Goal: Information Seeking & Learning: Learn about a topic

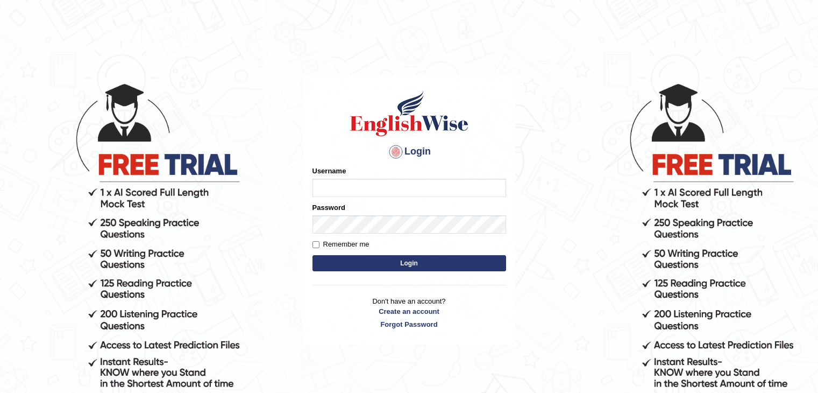
type input "Pursha_parramatta"
click at [347, 265] on button "Login" at bounding box center [410, 263] width 194 height 16
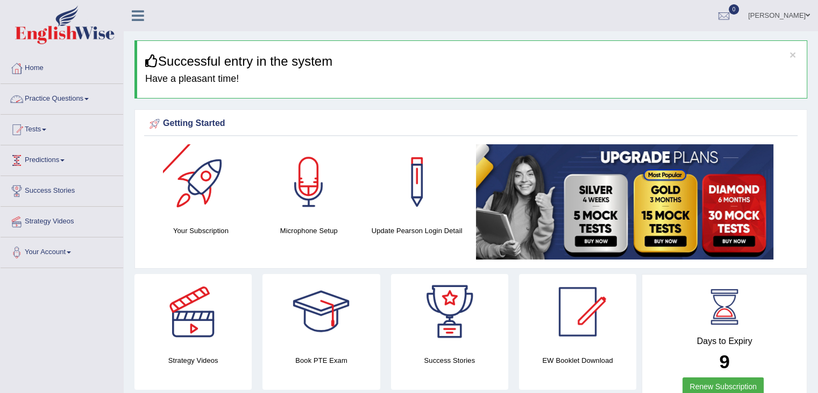
click at [63, 102] on link "Practice Questions" at bounding box center [62, 97] width 123 height 27
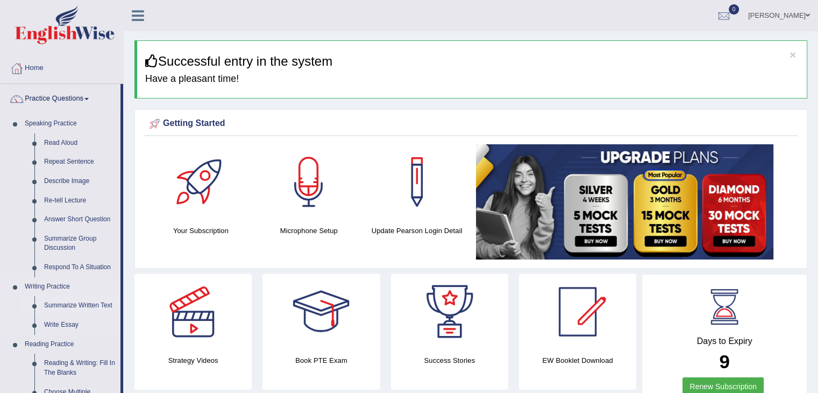
click at [69, 304] on link "Summarize Written Text" at bounding box center [79, 305] width 81 height 19
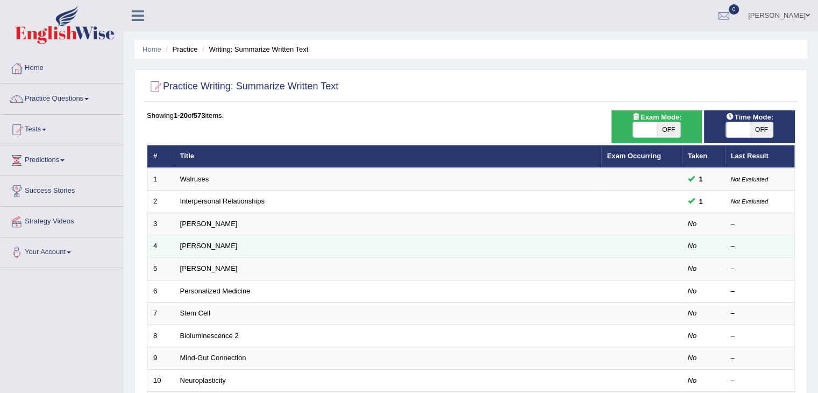
click at [208, 251] on td "[PERSON_NAME]" at bounding box center [387, 246] width 427 height 23
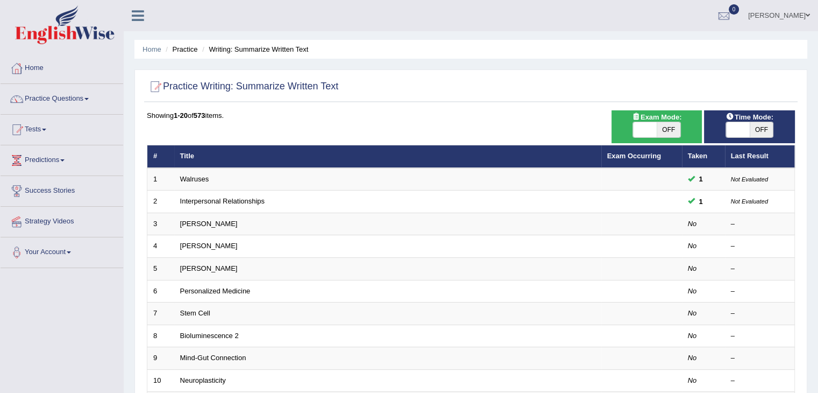
click at [669, 125] on span "OFF" at bounding box center [669, 129] width 24 height 15
checkbox input "true"
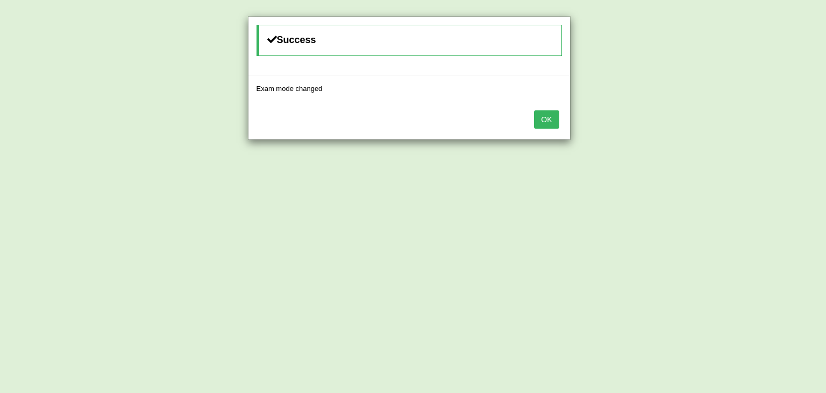
click at [540, 123] on button "OK" at bounding box center [546, 119] width 25 height 18
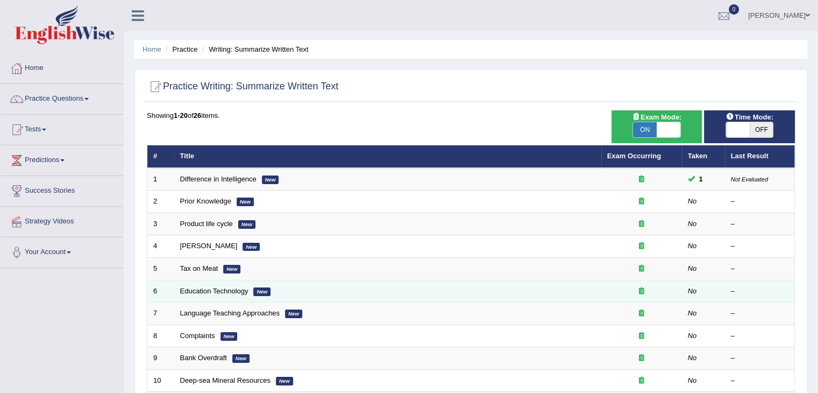
click at [222, 293] on td "Education Technology New" at bounding box center [387, 291] width 427 height 23
click at [222, 289] on link "Education Technology" at bounding box center [214, 291] width 68 height 8
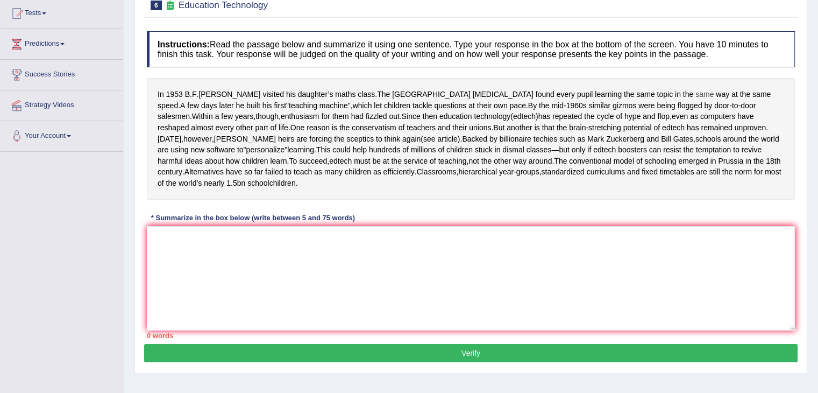
scroll to position [117, 0]
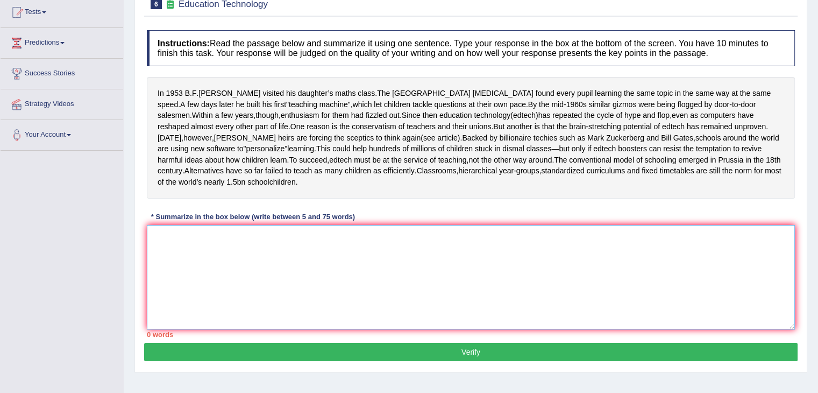
click at [557, 266] on textarea at bounding box center [471, 277] width 648 height 104
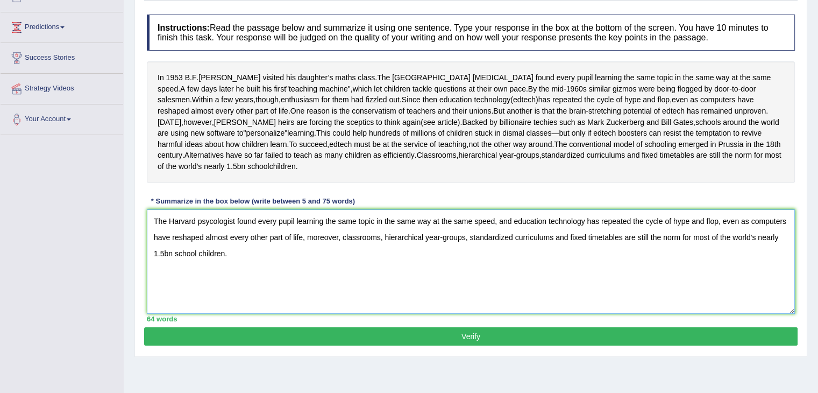
scroll to position [172, 0]
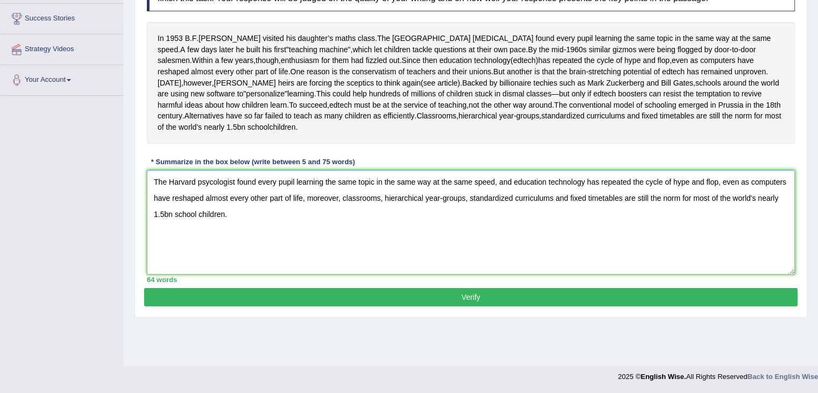
type textarea "The Harvard psycologist found every pupil learning the same topic in the same w…"
click at [529, 303] on button "Verify" at bounding box center [471, 297] width 654 height 18
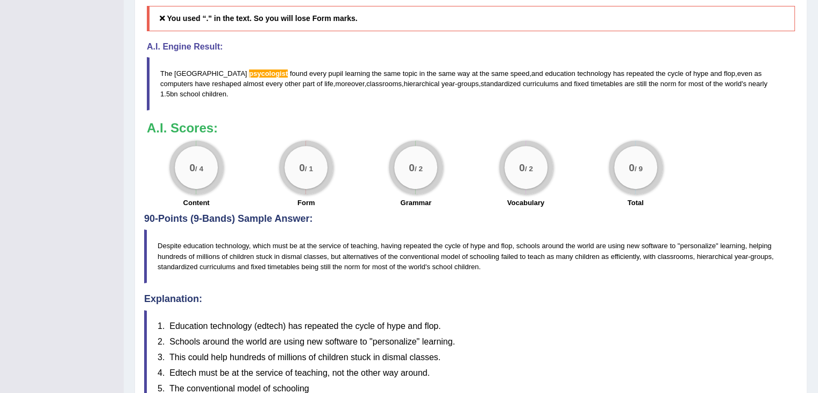
scroll to position [441, 0]
click at [271, 303] on h4 "Explanation:" at bounding box center [471, 298] width 654 height 11
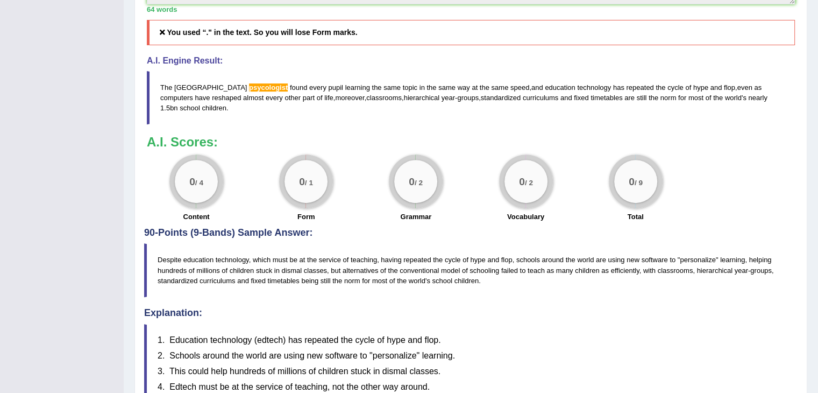
scroll to position [426, 0]
click at [249, 92] on span "psycologist" at bounding box center [268, 88] width 39 height 8
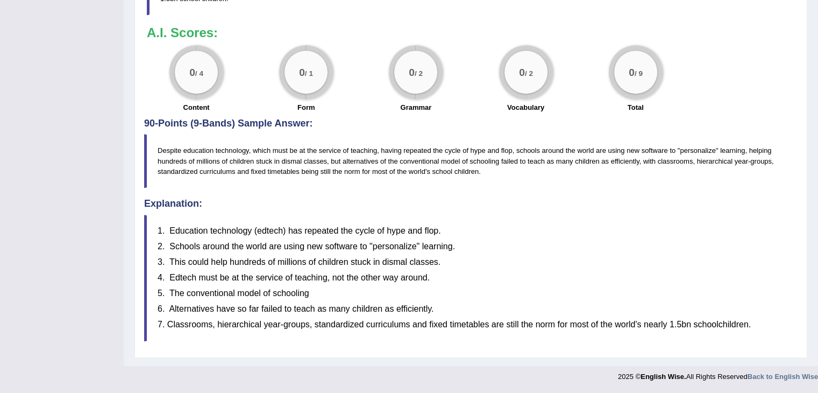
scroll to position [544, 0]
drag, startPoint x: 162, startPoint y: 151, endPoint x: 331, endPoint y: 169, distance: 169.4
click at [331, 169] on blockquote "Despite education technology, which must be at the service of teaching, having …" at bounding box center [471, 160] width 654 height 53
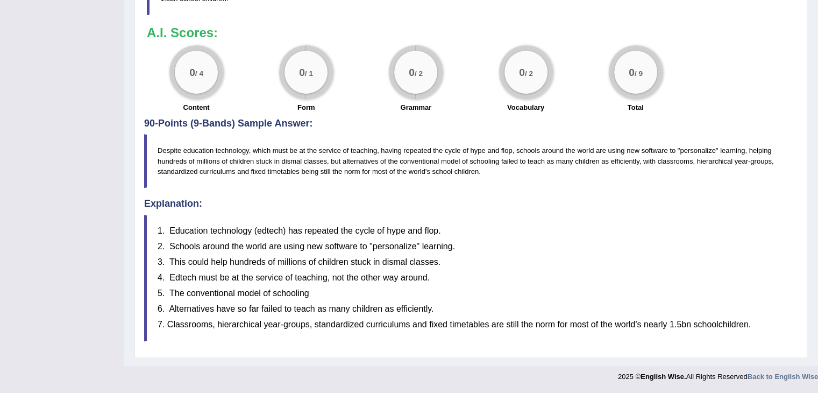
click at [331, 169] on blockquote "Despite education technology, which must be at the service of teaching, having …" at bounding box center [471, 160] width 654 height 53
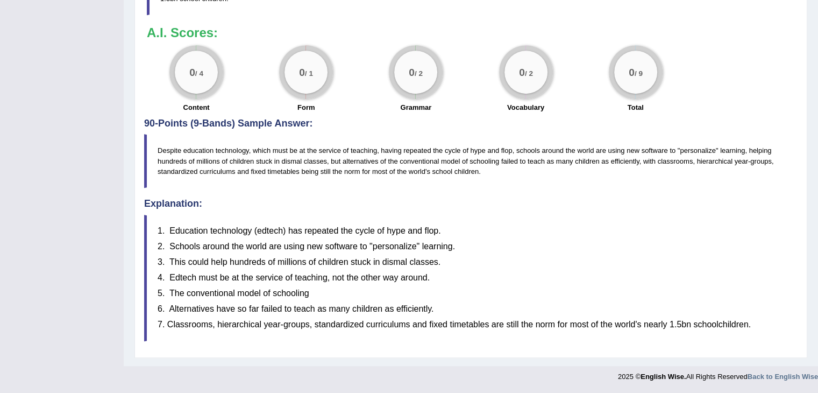
click at [331, 169] on blockquote "Despite education technology, which must be at the service of teaching, having …" at bounding box center [471, 160] width 654 height 53
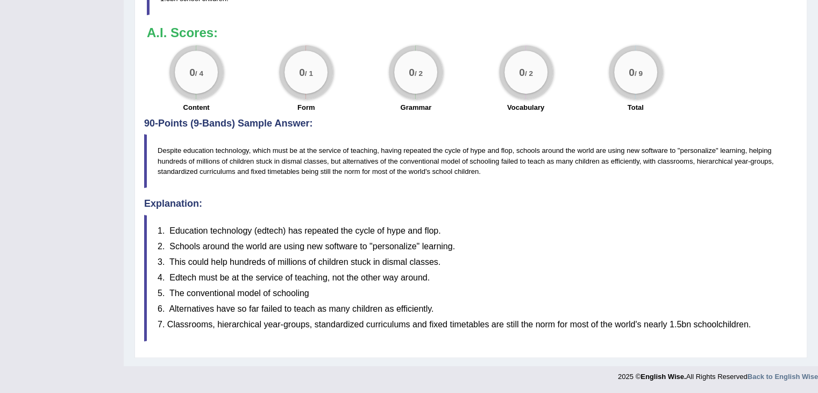
click at [331, 169] on blockquote "Despite education technology, which must be at the service of teaching, having …" at bounding box center [471, 160] width 654 height 53
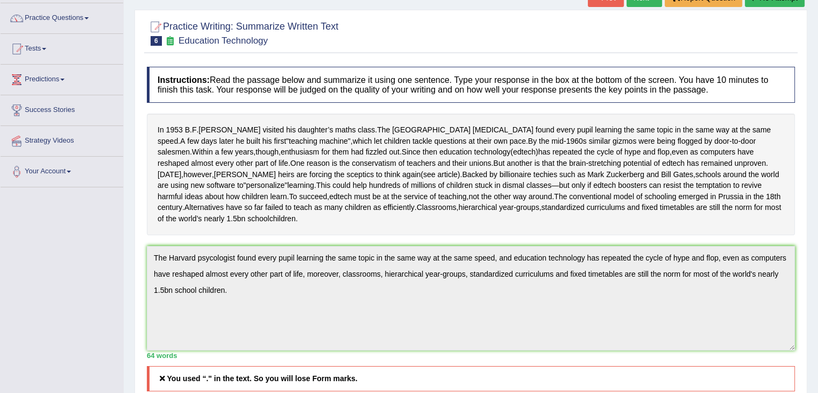
scroll to position [0, 0]
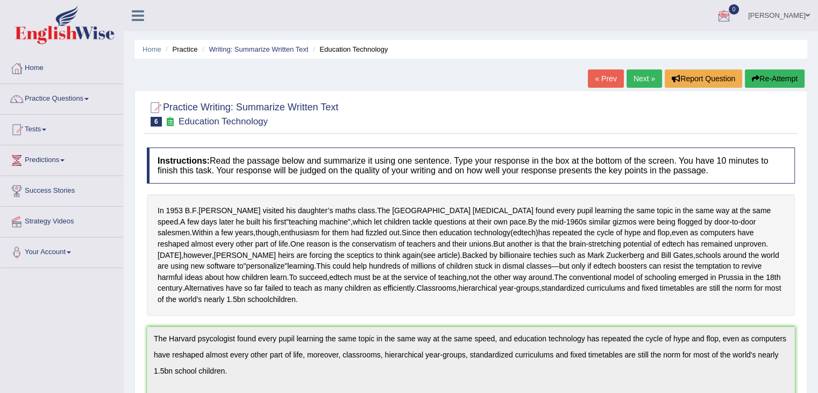
click at [784, 84] on button "Re-Attempt" at bounding box center [775, 78] width 60 height 18
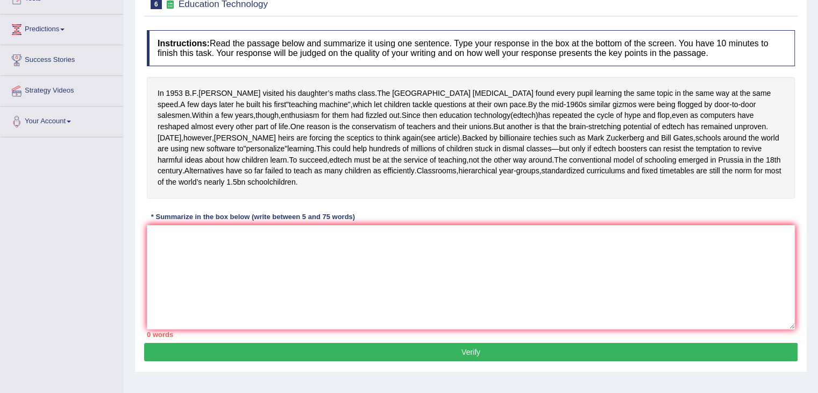
scroll to position [131, 0]
click at [493, 260] on textarea at bounding box center [471, 276] width 648 height 104
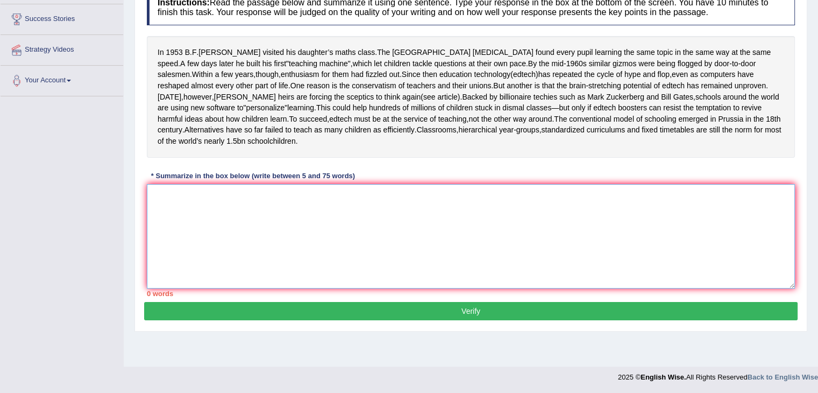
scroll to position [171, 0]
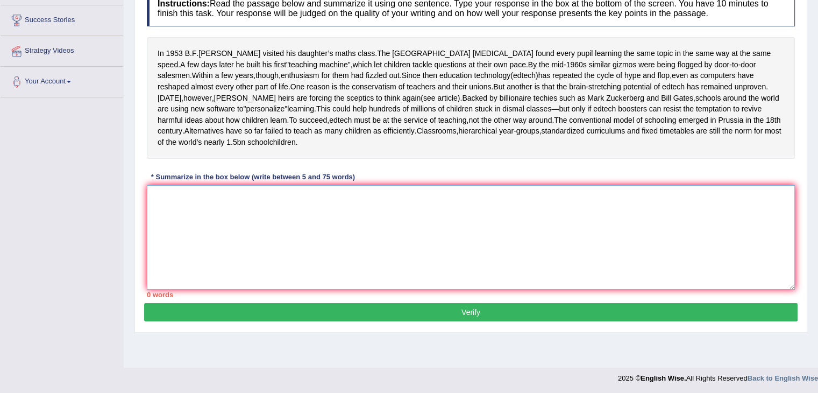
click at [493, 260] on textarea at bounding box center [471, 237] width 648 height 104
drag, startPoint x: 159, startPoint y: 84, endPoint x: 170, endPoint y: 87, distance: 11.1
click at [402, 81] on span "Since" at bounding box center [411, 75] width 19 height 11
click at [170, 87] on div at bounding box center [171, 89] width 18 height 8
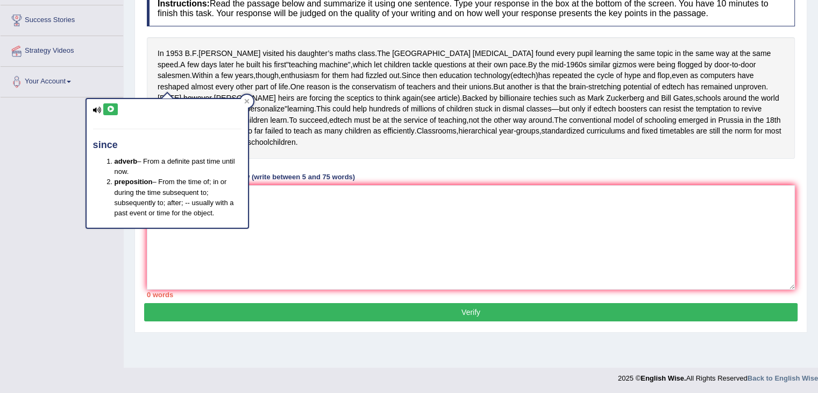
click at [339, 168] on div "Instructions: Read the passage below and summarize it using one sentence. Type …" at bounding box center [471, 144] width 654 height 318
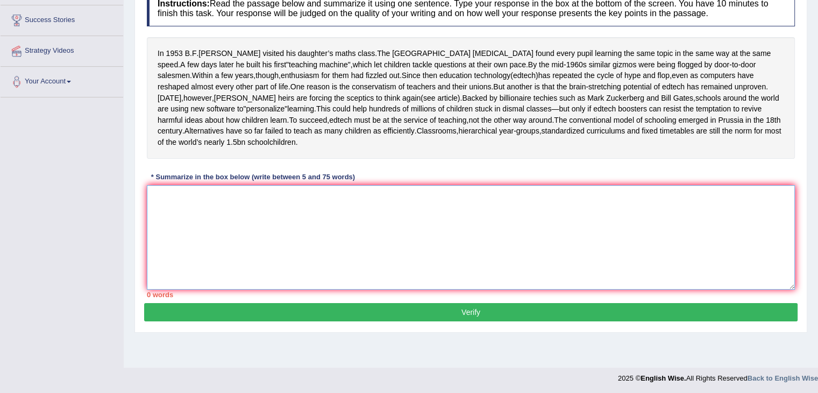
click at [241, 219] on textarea at bounding box center [471, 237] width 648 height 104
click at [285, 205] on textarea at bounding box center [471, 237] width 648 height 104
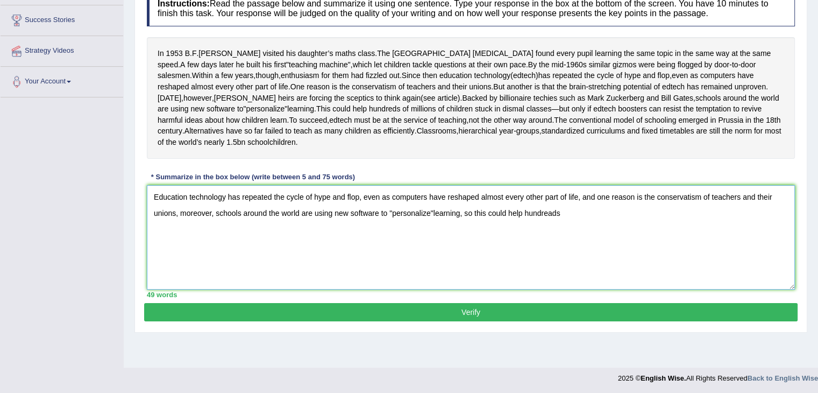
click at [209, 222] on textarea "Education technology has repeated the cycle of hype and flop, even as computers…" at bounding box center [471, 237] width 648 height 104
click at [210, 222] on textarea "Education technology has repeated the cycle of hype and flop, even as computers…" at bounding box center [471, 237] width 648 height 104
click at [480, 222] on textarea "Education technology has repeated the cycle of hype and flop, even as computers…" at bounding box center [471, 237] width 648 height 104
click at [604, 228] on textarea "Education technology has repeated the cycle of hype and flop, even as computers…" at bounding box center [471, 237] width 648 height 104
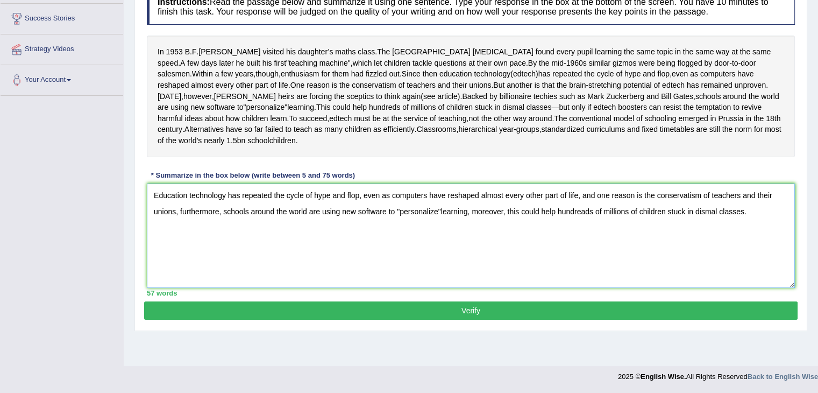
type textarea "Education technology has repeated the cycle of hype and flop, even as computers…"
click at [483, 320] on button "Verify" at bounding box center [471, 310] width 654 height 18
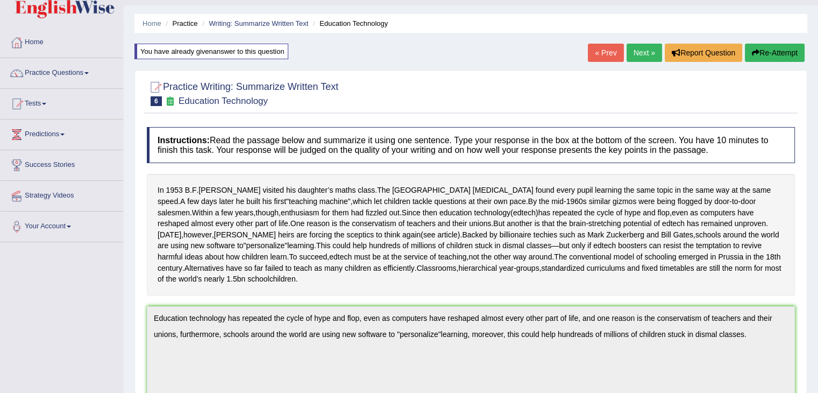
scroll to position [0, 0]
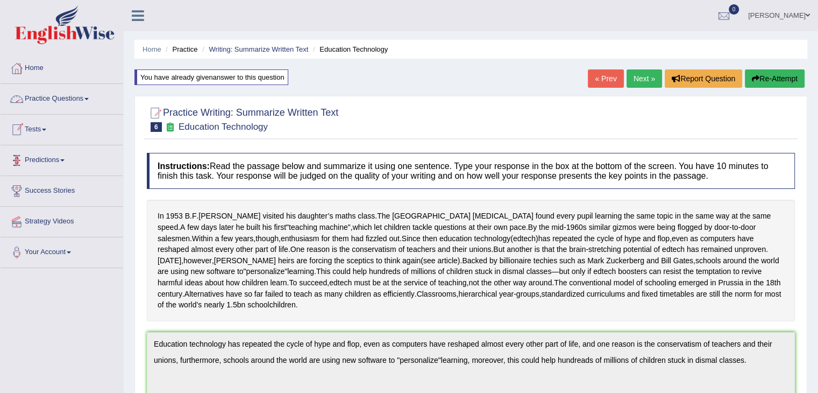
click at [50, 100] on link "Practice Questions" at bounding box center [62, 97] width 123 height 27
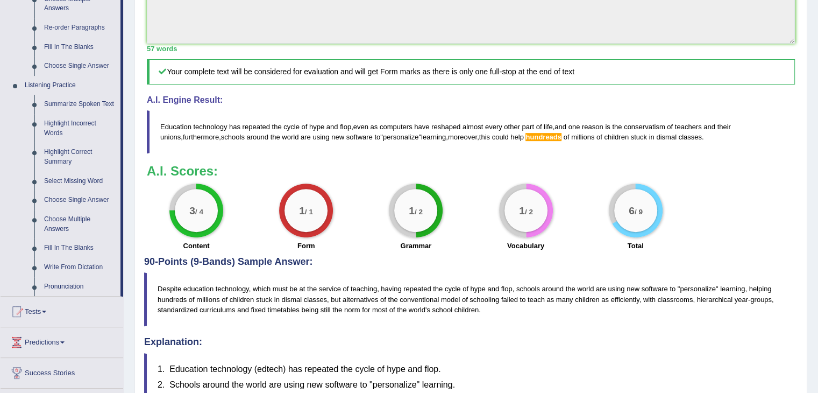
scroll to position [393, 0]
click at [67, 266] on link "Write From Dictation" at bounding box center [79, 266] width 81 height 19
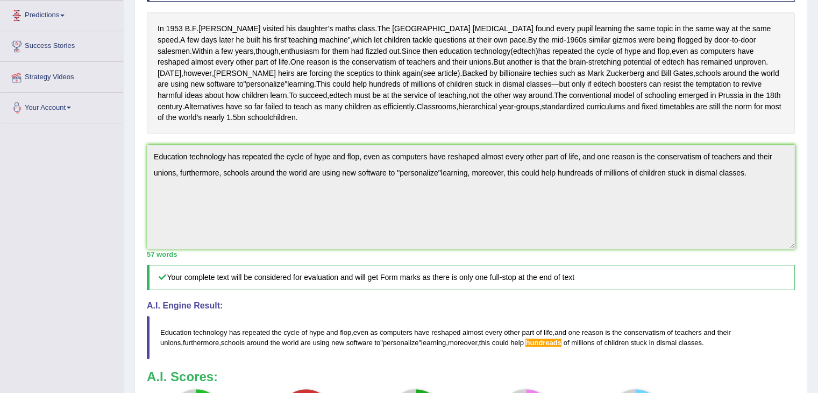
scroll to position [129, 0]
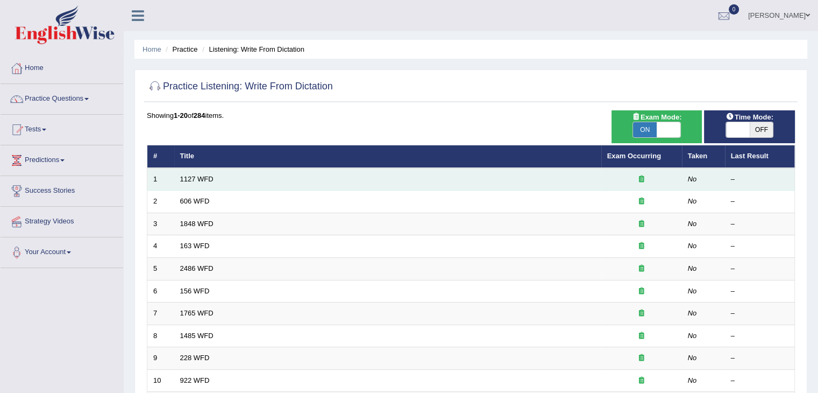
click at [509, 183] on td "1127 WFD" at bounding box center [387, 179] width 427 height 23
click at [204, 173] on td "1127 WFD" at bounding box center [387, 179] width 427 height 23
click at [201, 181] on link "1127 WFD" at bounding box center [196, 179] width 33 height 8
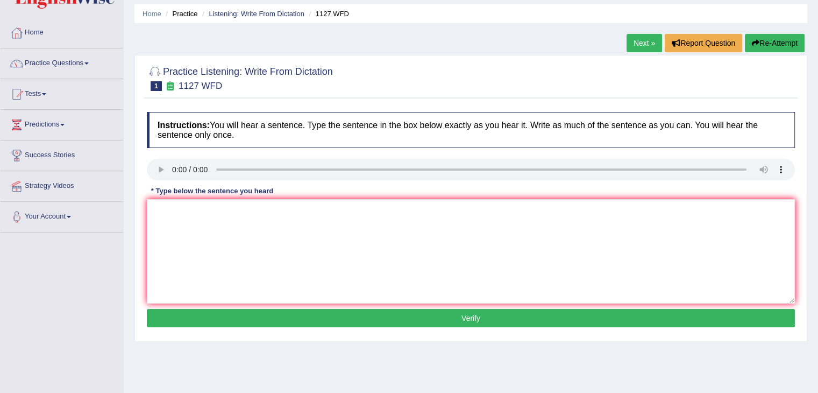
scroll to position [36, 0]
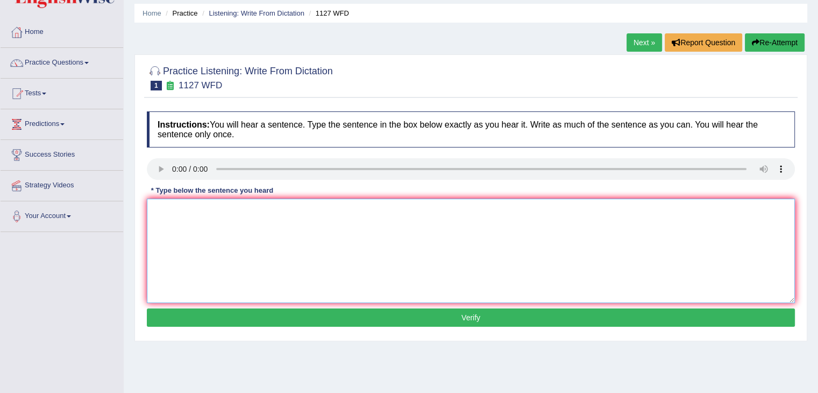
click at [229, 272] on textarea at bounding box center [471, 251] width 648 height 104
click at [183, 207] on textarea at bounding box center [471, 251] width 648 height 104
click at [159, 208] on textarea "u di ris in the many professions professio" at bounding box center [471, 251] width 648 height 104
click at [412, 209] on textarea "A The university University digree is the requirement requirements for thedi ri…" at bounding box center [471, 251] width 648 height 104
click at [250, 209] on textarea "A The university University digree is the requirement requirements for the in t…" at bounding box center [471, 251] width 648 height 104
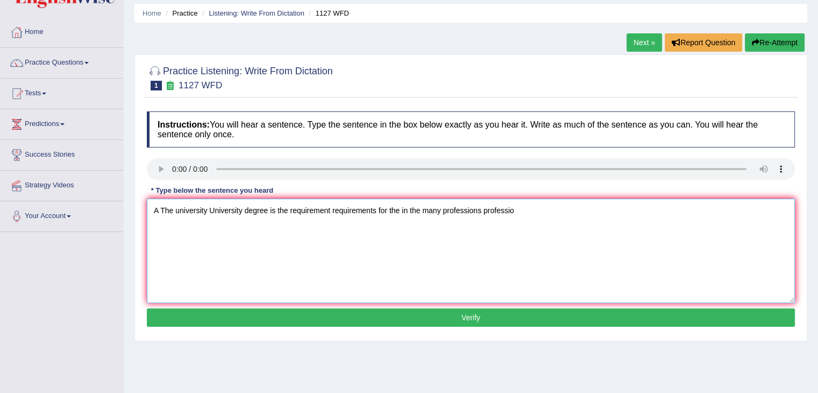
click at [524, 209] on textarea "A The university University degree is the requirement requirements for the in t…" at bounding box center [471, 251] width 648 height 104
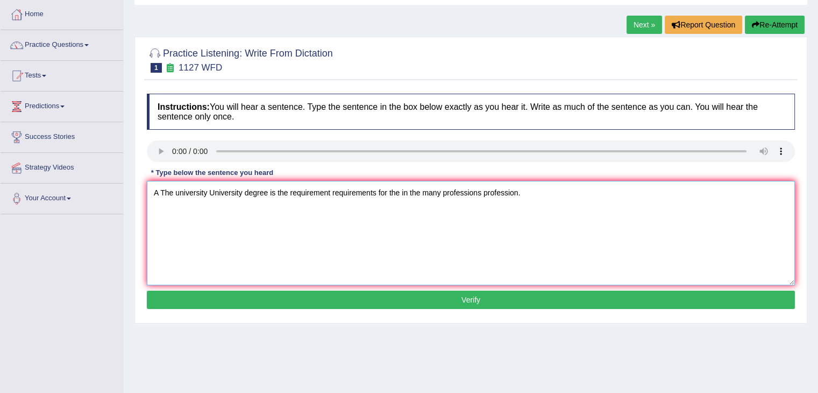
scroll to position [59, 0]
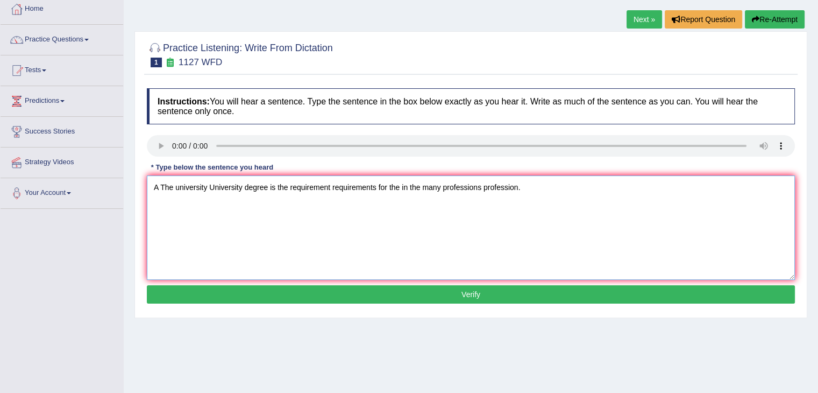
type textarea "A The university University degree is the requirement requirements for the in t…"
click at [490, 297] on button "Verify" at bounding box center [471, 294] width 648 height 18
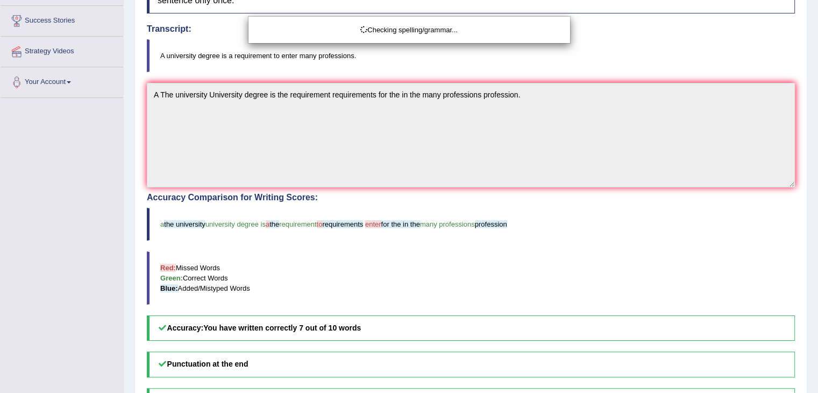
scroll to position [301, 0]
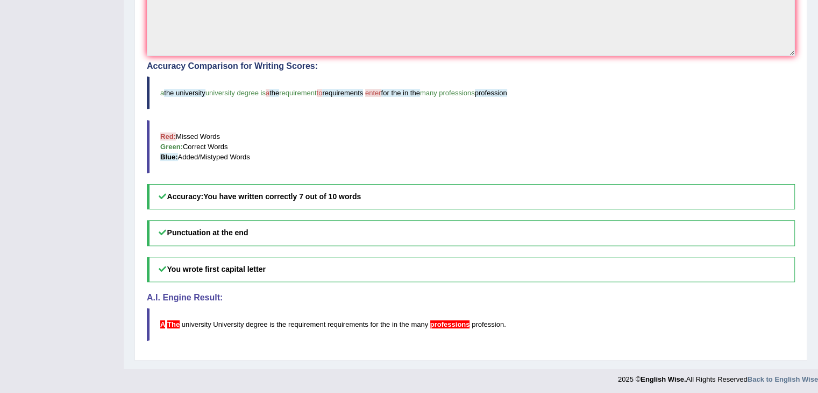
click at [490, 297] on h4 "A.I. Engine Result:" at bounding box center [471, 298] width 648 height 10
click at [380, 90] on span "enter" at bounding box center [373, 93] width 16 height 8
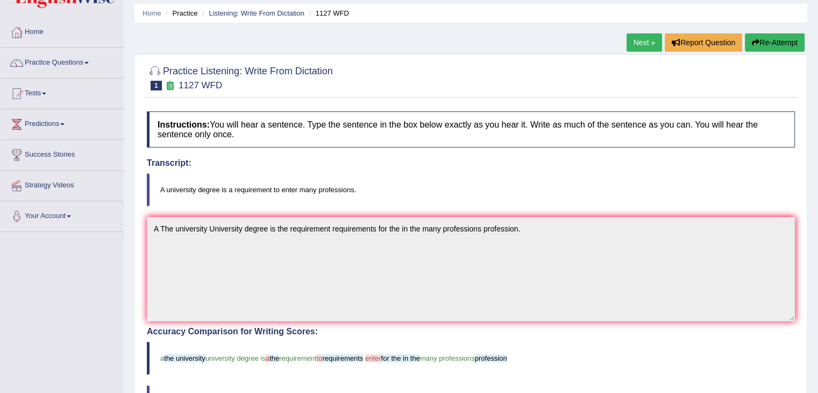
scroll to position [34, 0]
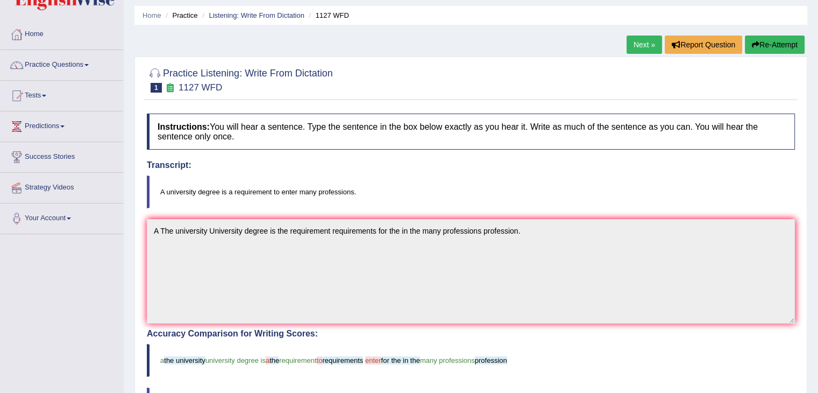
click at [639, 48] on link "Next »" at bounding box center [645, 45] width 36 height 18
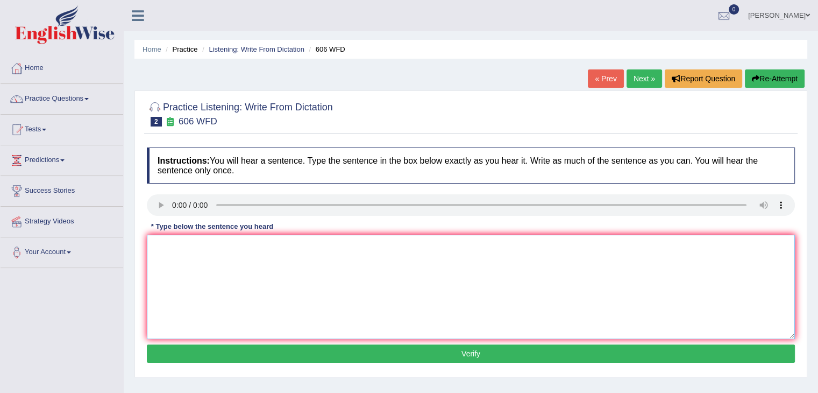
click at [439, 268] on textarea at bounding box center [471, 287] width 648 height 104
click at [162, 260] on textarea at bounding box center [471, 287] width 648 height 104
click at [222, 266] on textarea "swstl" at bounding box center [471, 287] width 648 height 104
click at [156, 245] on textarea "swstlin literature" at bounding box center [471, 287] width 648 height 104
click at [366, 245] on textarea "Student was studied study studies in a the launguage language in a the literatu…" at bounding box center [471, 287] width 648 height 104
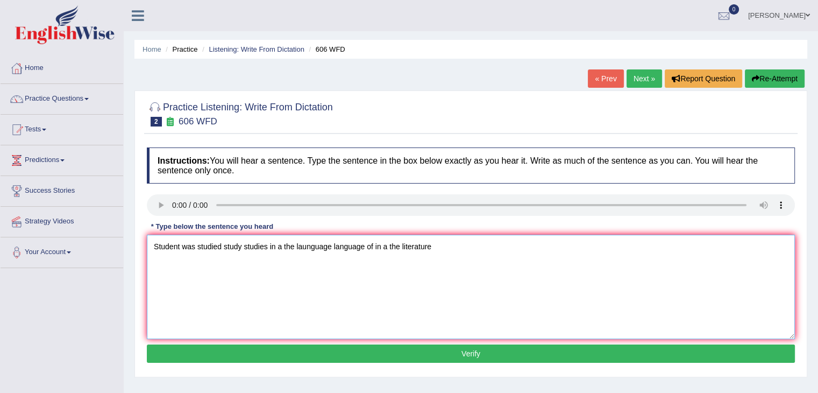
click at [445, 244] on textarea "Student was studied study studies in a the launguage language of in a the liter…" at bounding box center [471, 287] width 648 height 104
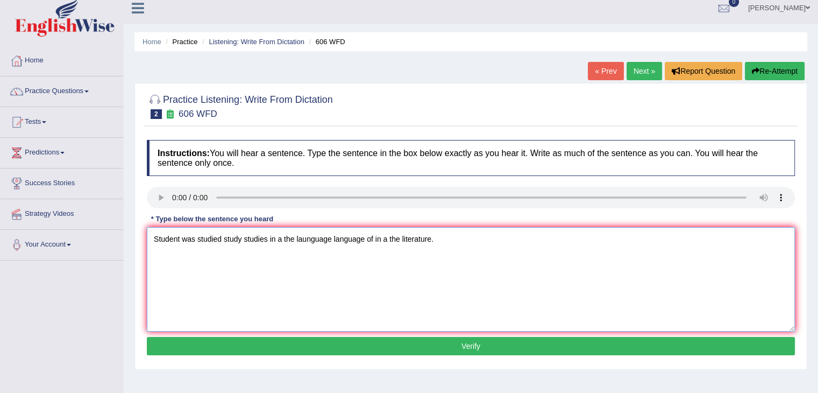
click at [195, 237] on textarea "Student was studied study studies in a the launguage language of in a the liter…" at bounding box center [471, 279] width 648 height 104
click at [180, 239] on textarea "Student was are were studied study studies in a the launguage language of in a …" at bounding box center [471, 279] width 648 height 104
type textarea "Student Students was are were studied study studies in a the launguage language…"
click at [467, 346] on button "Verify" at bounding box center [471, 346] width 648 height 18
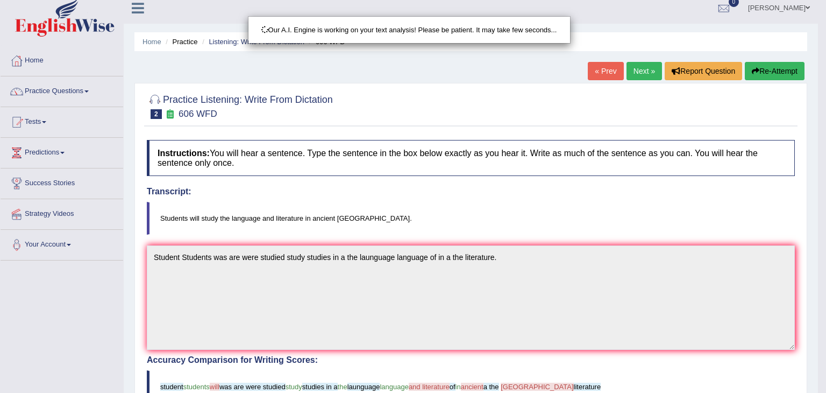
click at [467, 346] on div "Our A.I. Engine is working on your text analysis! Please be patient. It may tak…" at bounding box center [413, 196] width 826 height 393
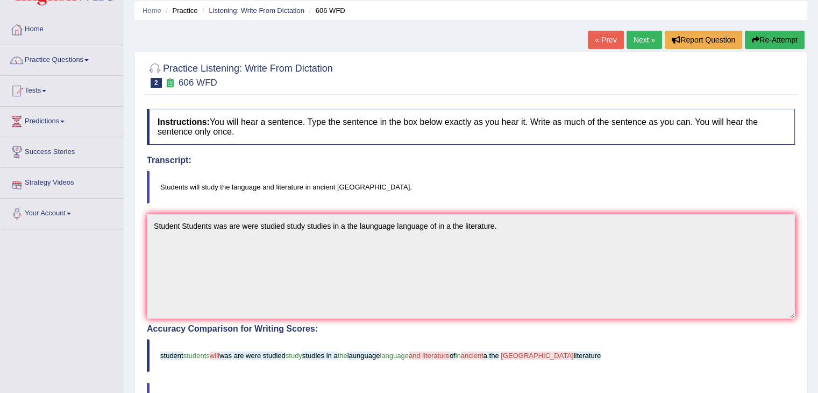
scroll to position [42, 0]
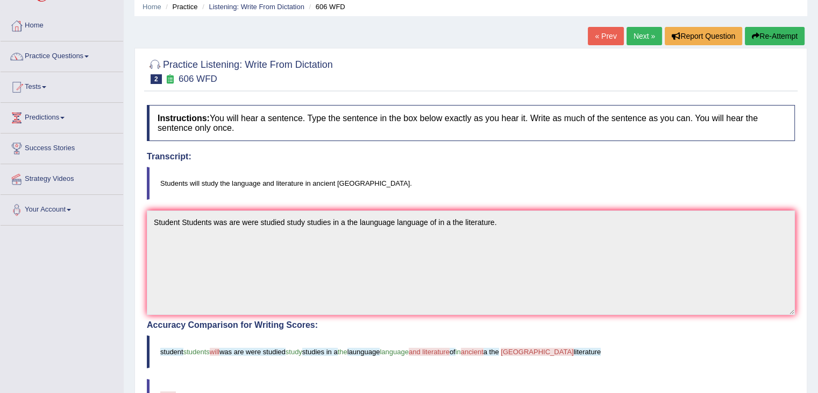
click at [650, 31] on link "Next »" at bounding box center [645, 36] width 36 height 18
